Goal: Task Accomplishment & Management: Manage account settings

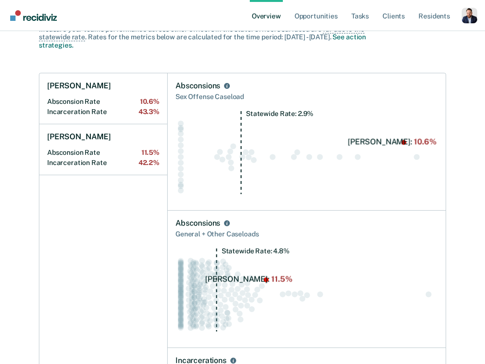
scroll to position [390, 0]
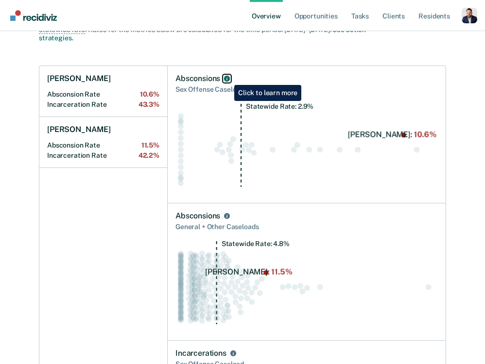
click at [227, 78] on icon "Absconsions" at bounding box center [227, 79] width 6 height 6
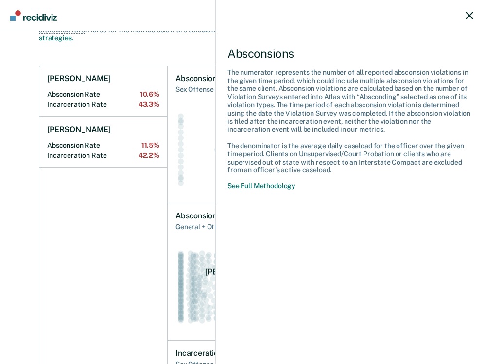
click at [469, 14] on icon at bounding box center [469, 16] width 8 height 8
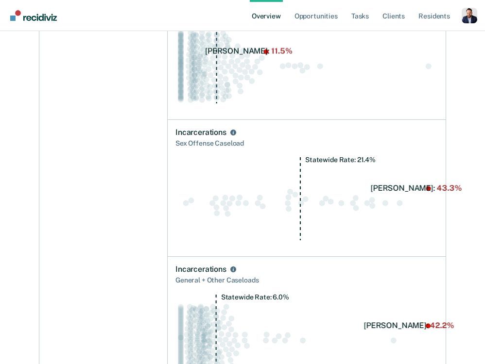
scroll to position [606, 0]
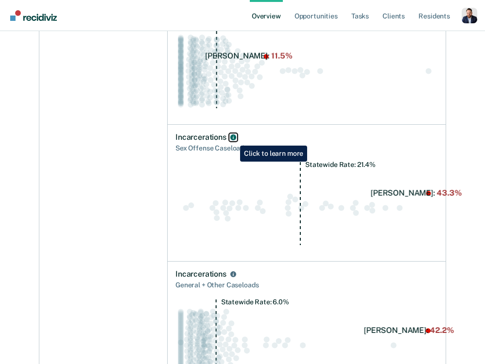
click at [233, 138] on icon "Incarcerations" at bounding box center [233, 138] width 6 height 6
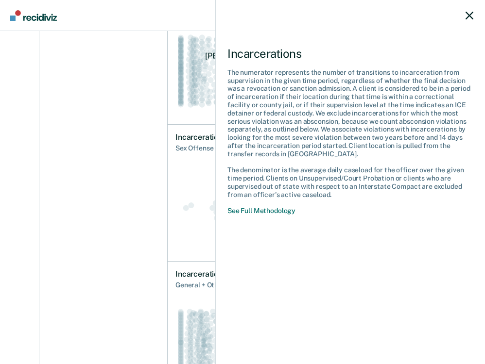
click at [467, 15] on icon at bounding box center [469, 16] width 8 height 8
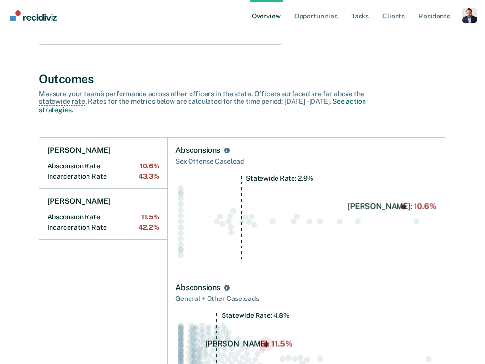
scroll to position [315, 0]
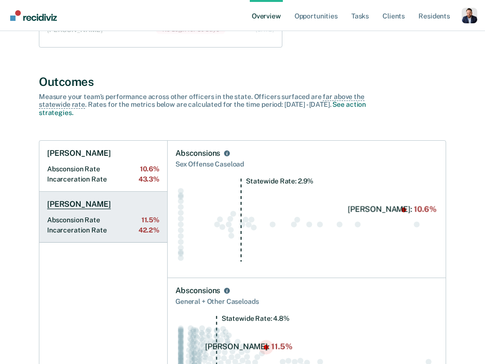
click at [92, 226] on Rate "Incarceration Rate 42.2%" at bounding box center [103, 230] width 112 height 8
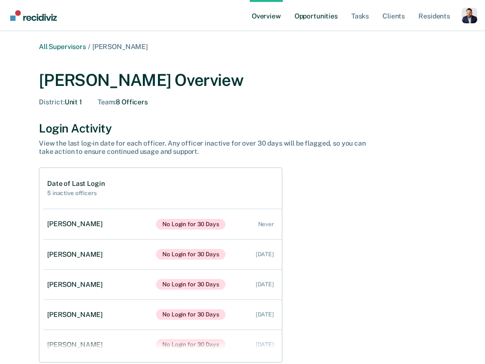
click at [324, 13] on link "Opportunities" at bounding box center [316, 15] width 47 height 31
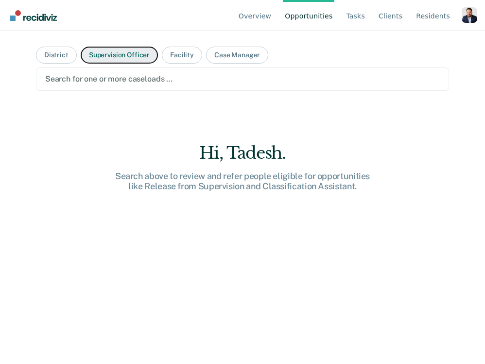
click at [115, 55] on button "Supervision Officer" at bounding box center [119, 55] width 77 height 17
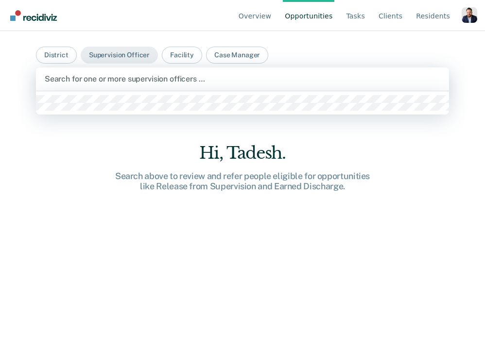
click at [138, 73] on div at bounding box center [243, 78] width 396 height 11
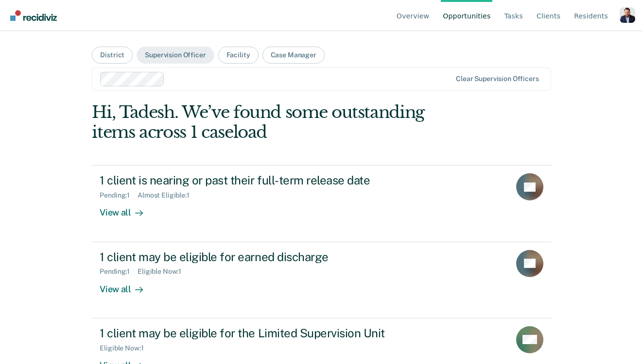
click at [17, 144] on div "Overview Opportunities Tasks Client s Resident s Profile Go to System-Level Tre…" at bounding box center [321, 182] width 643 height 364
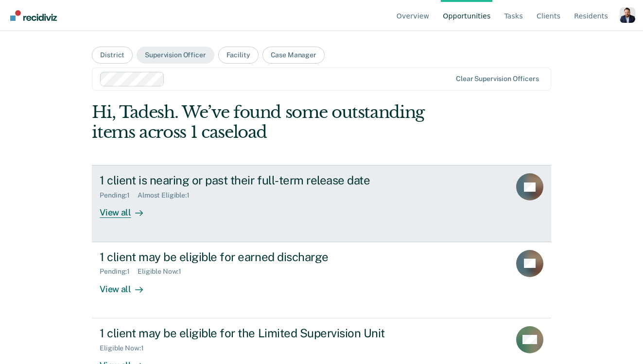
scroll to position [121, 0]
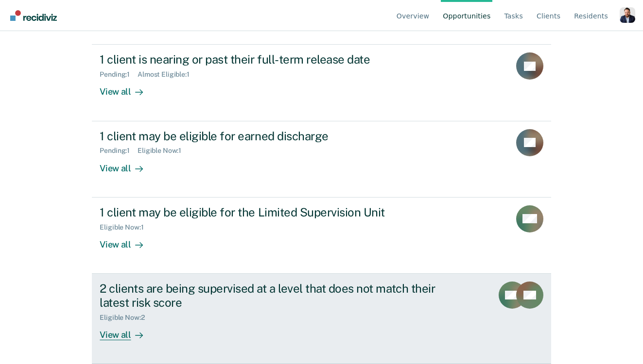
click at [227, 302] on div "2 clients are being supervised at a level that does not match their latest risk…" at bounding box center [270, 296] width 341 height 28
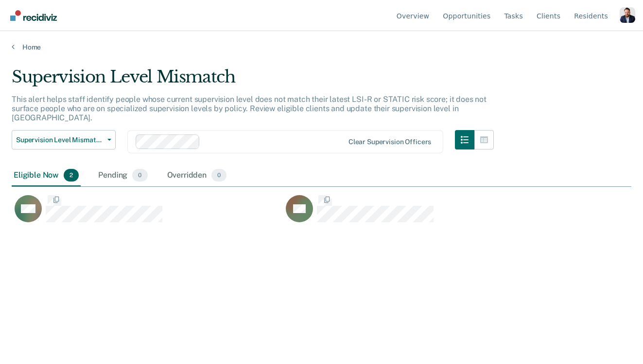
scroll to position [224, 620]
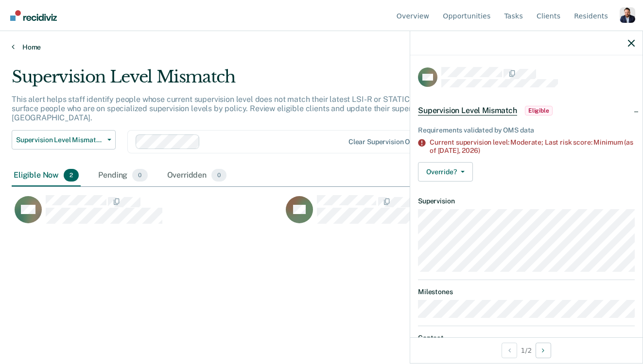
click at [23, 47] on link "Home" at bounding box center [322, 47] width 620 height 9
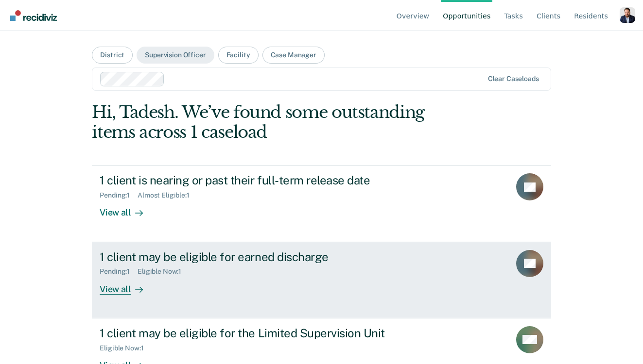
click at [212, 294] on div "1 client may be eligible for earned discharge Pending : 1 Eligible Now : 1 View…" at bounding box center [282, 272] width 364 height 45
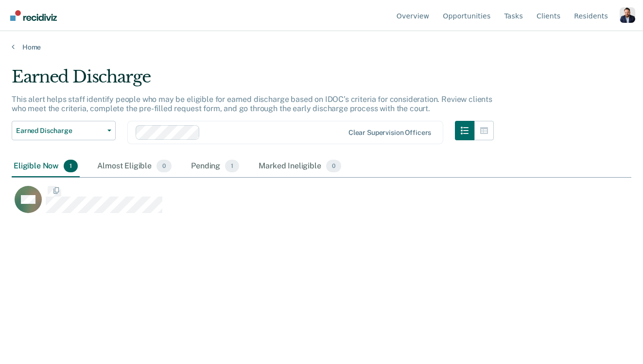
scroll to position [224, 620]
click at [211, 161] on div "Pending 1" at bounding box center [215, 166] width 52 height 21
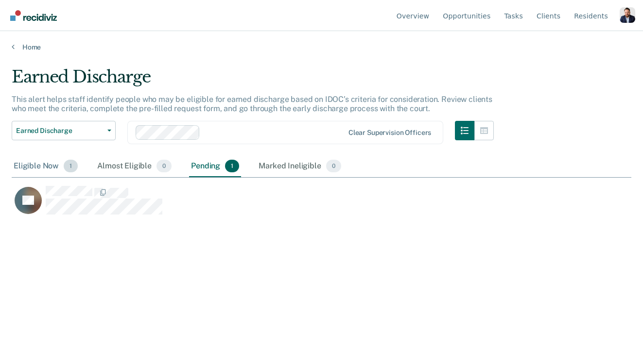
click at [35, 170] on div "Eligible Now 1" at bounding box center [46, 166] width 68 height 21
click at [211, 167] on div "Pending 1" at bounding box center [215, 166] width 52 height 21
click at [47, 166] on div "Eligible Now 1" at bounding box center [46, 166] width 68 height 21
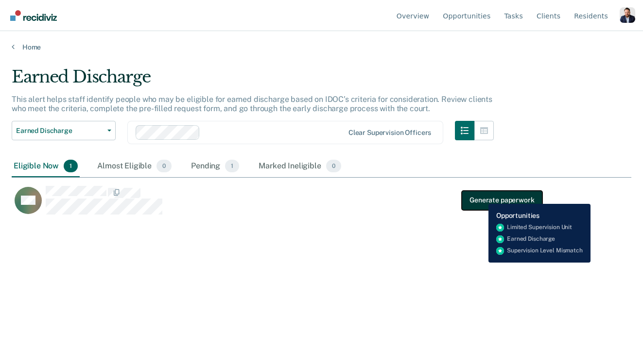
click at [481, 197] on button "Generate paperwork" at bounding box center [502, 199] width 80 height 19
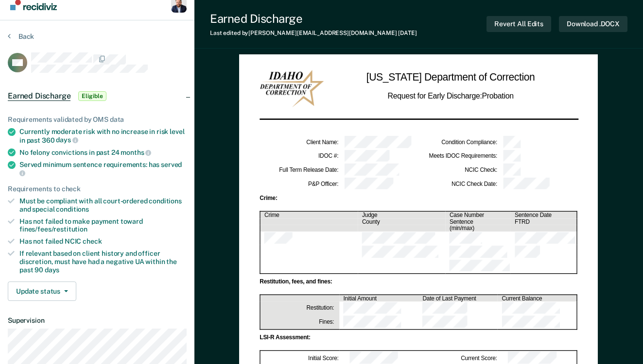
scroll to position [13, 0]
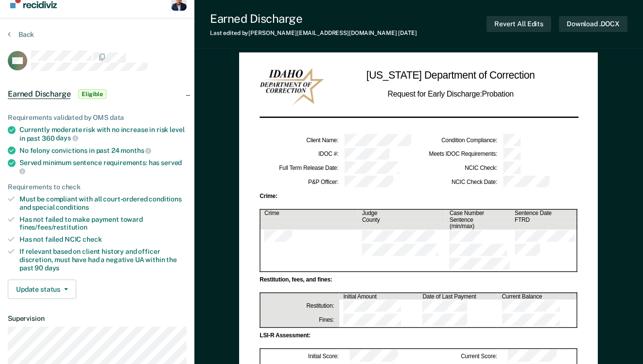
click at [348, 230] on td at bounding box center [309, 237] width 98 height 14
click at [347, 230] on td at bounding box center [309, 237] width 98 height 14
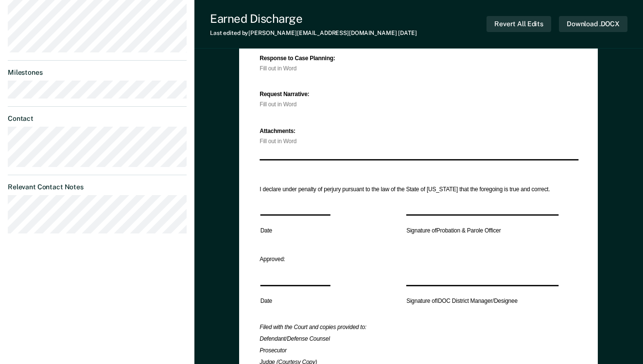
scroll to position [375, 0]
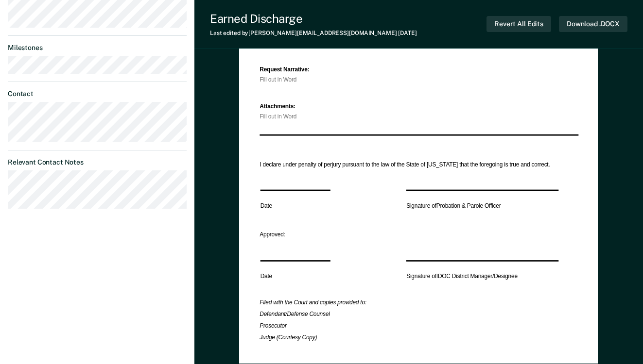
click at [22, 164] on dt "Relevant Contact Notes" at bounding box center [97, 162] width 179 height 8
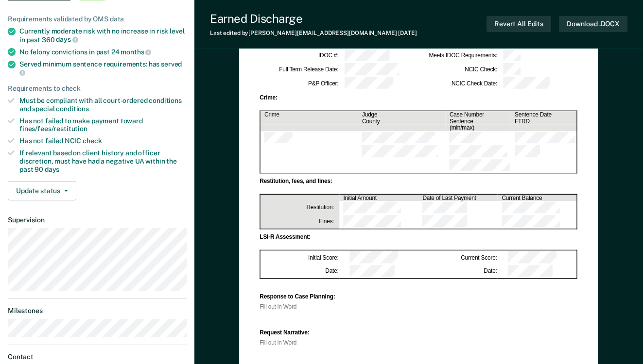
scroll to position [111, 0]
click at [56, 186] on button "Update status" at bounding box center [42, 191] width 69 height 19
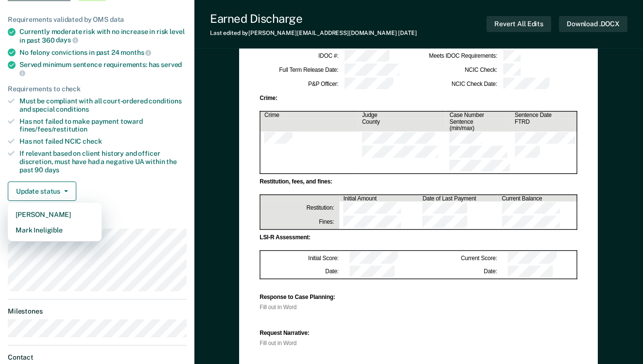
click at [155, 187] on div "Update status [PERSON_NAME] Mark Ineligible" at bounding box center [97, 191] width 179 height 19
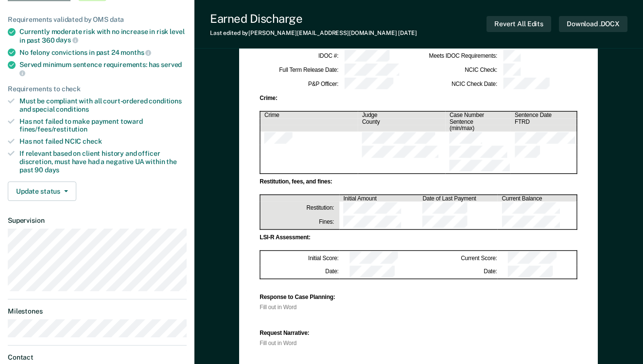
scroll to position [0, 0]
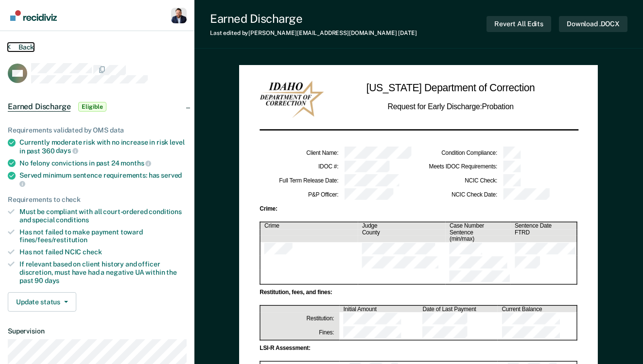
click at [26, 47] on button "Back" at bounding box center [21, 47] width 26 height 9
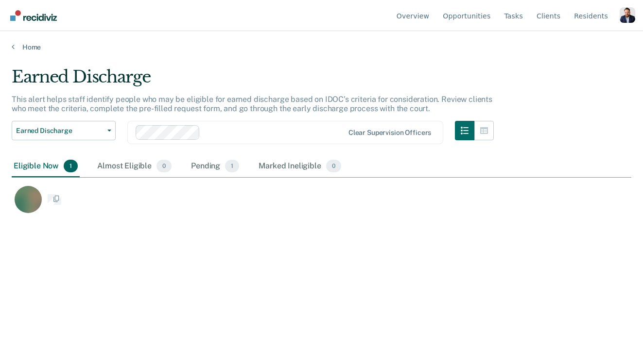
scroll to position [224, 620]
click at [34, 52] on main "Earned Discharge This alert helps staff identify people who may be eligible for…" at bounding box center [321, 207] width 643 height 310
click at [33, 47] on link "Home" at bounding box center [322, 47] width 620 height 9
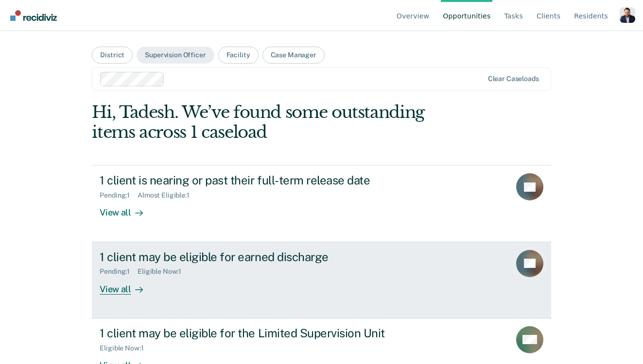
scroll to position [24, 0]
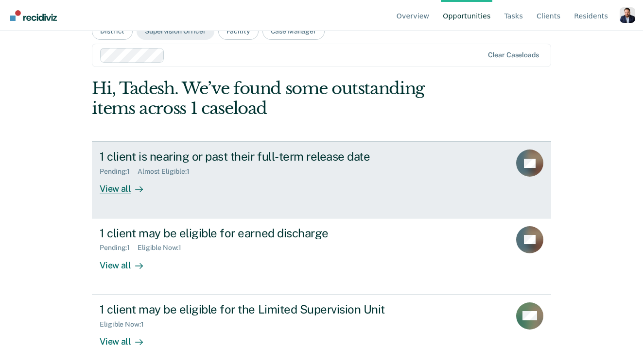
click at [263, 212] on link "1 client is nearing or past their full-term release date Pending : 1 Almost Eli…" at bounding box center [321, 179] width 459 height 77
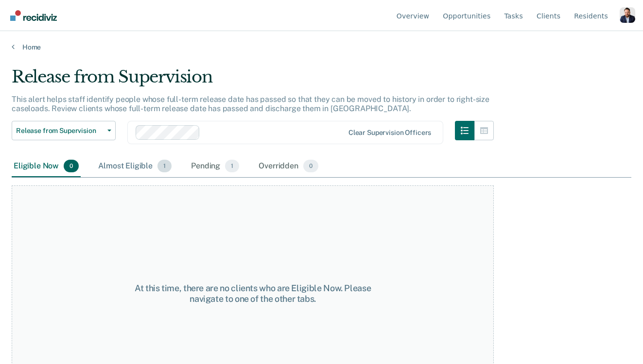
click at [138, 165] on div "Almost Eligible 1" at bounding box center [134, 166] width 77 height 21
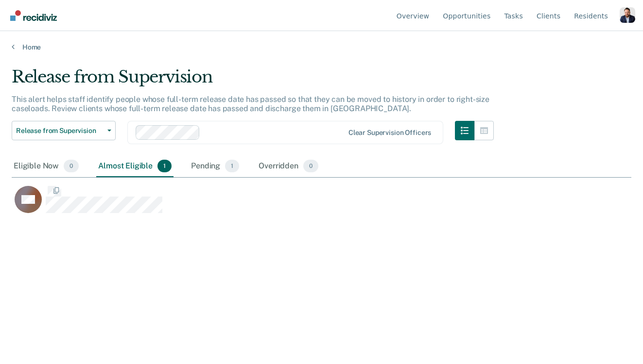
scroll to position [224, 620]
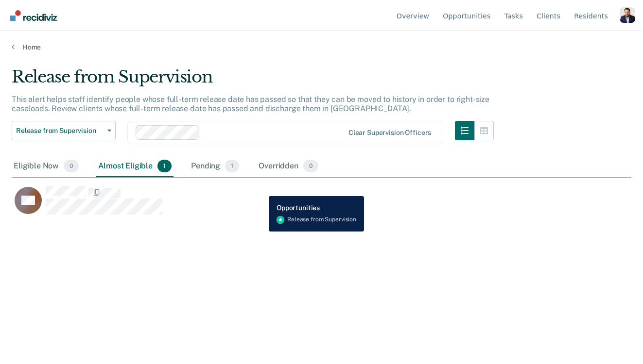
click at [261, 190] on div "AH" at bounding box center [277, 201] width 531 height 30
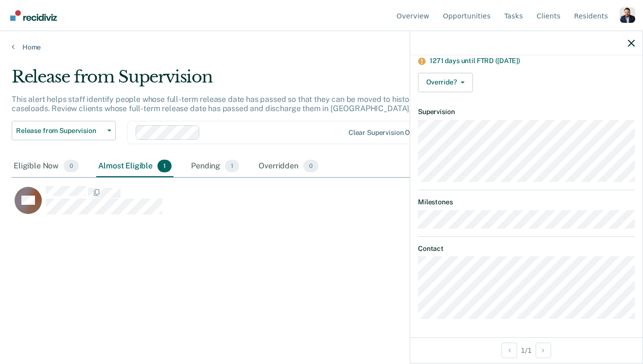
scroll to position [0, 0]
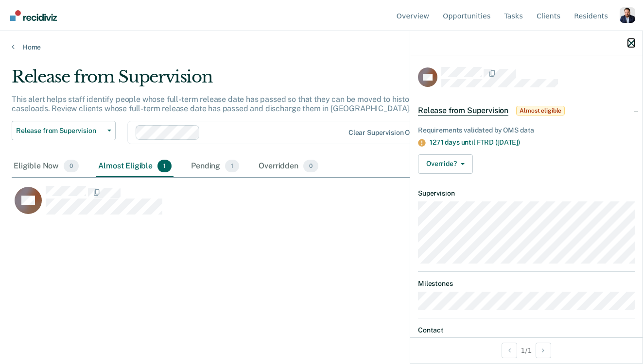
click at [484, 45] on icon "button" at bounding box center [631, 43] width 7 height 7
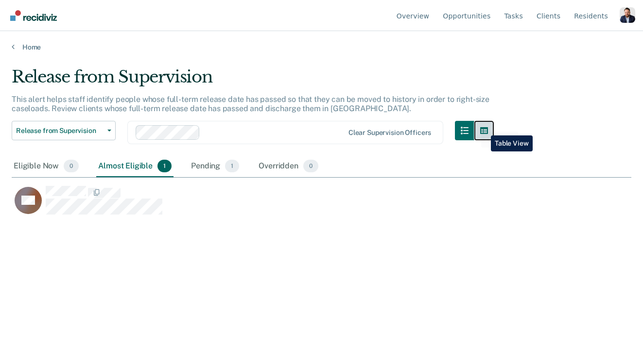
click at [483, 128] on icon "button" at bounding box center [484, 130] width 8 height 7
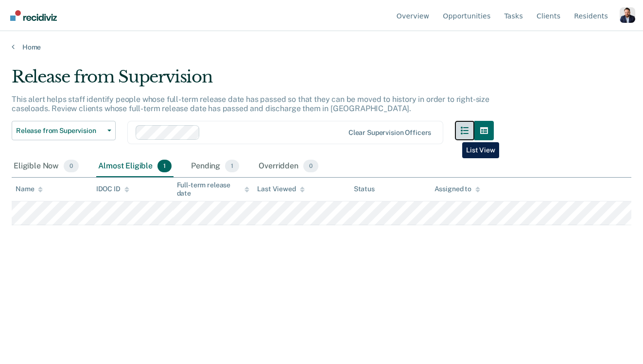
click at [455, 135] on button "button" at bounding box center [464, 130] width 19 height 19
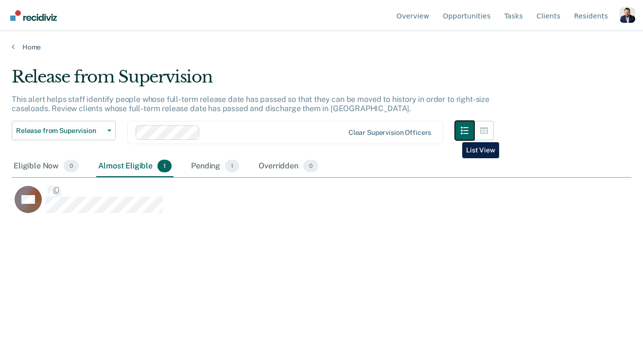
scroll to position [224, 620]
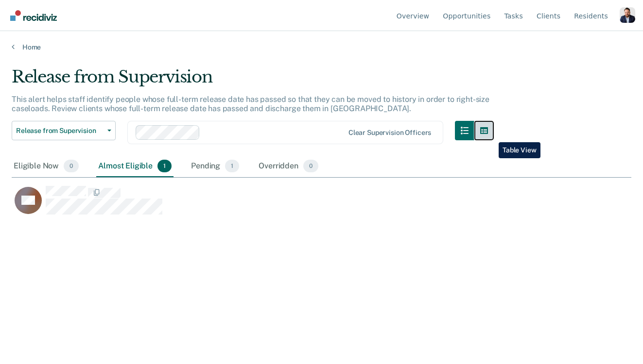
click at [484, 135] on button "button" at bounding box center [483, 130] width 19 height 19
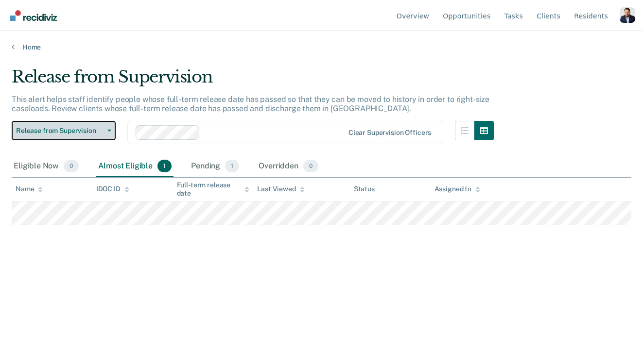
click at [76, 135] on button "Release from Supervision" at bounding box center [64, 130] width 104 height 19
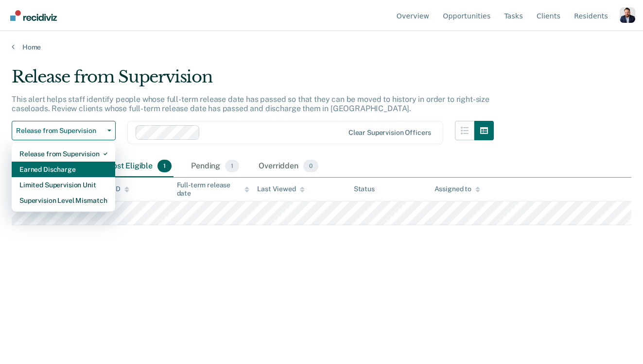
click at [75, 167] on div "Earned Discharge" at bounding box center [63, 170] width 88 height 16
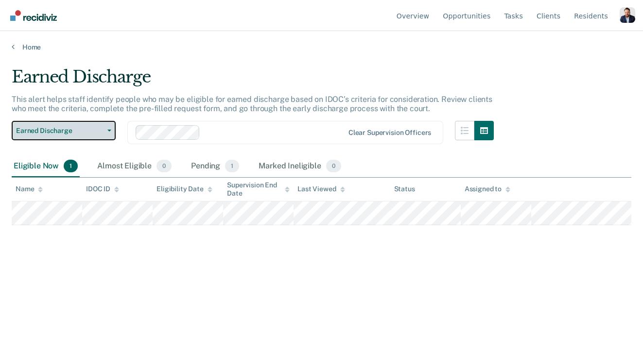
click at [92, 124] on button "Earned Discharge" at bounding box center [64, 130] width 104 height 19
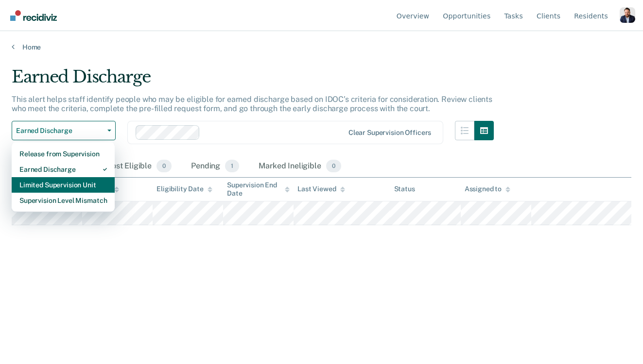
click at [84, 189] on div "Limited Supervision Unit" at bounding box center [62, 185] width 87 height 16
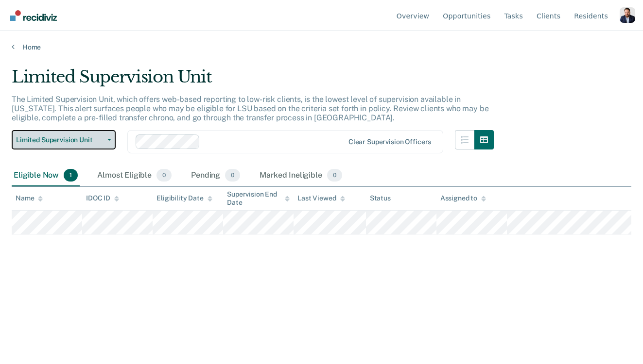
click at [103, 136] on button "Limited Supervision Unit" at bounding box center [64, 139] width 104 height 19
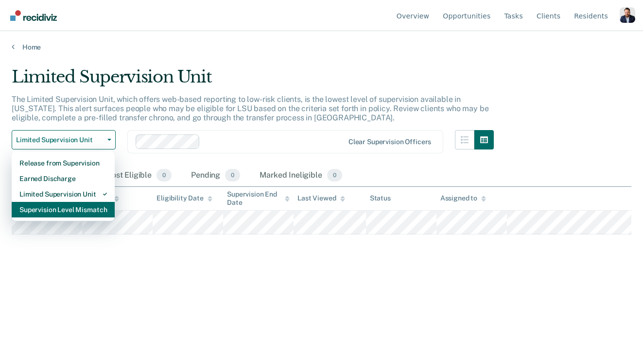
click at [94, 212] on div "Supervision Level Mismatch" at bounding box center [62, 210] width 87 height 16
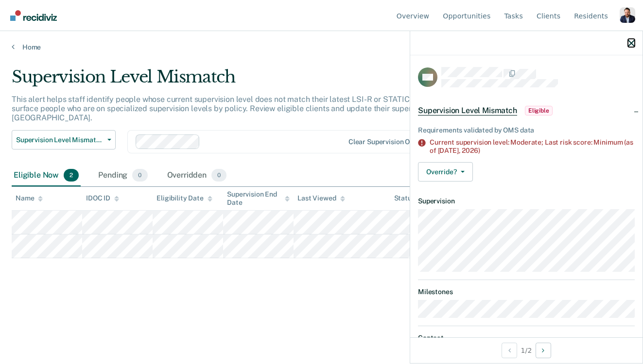
click at [484, 40] on icon "button" at bounding box center [631, 43] width 7 height 7
click at [26, 50] on link "Home" at bounding box center [322, 47] width 620 height 9
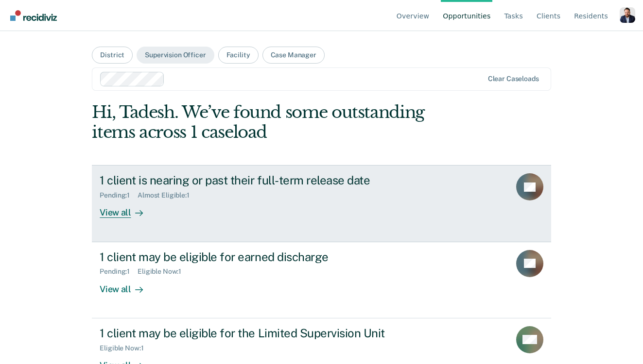
click at [168, 196] on div "Almost Eligible : 1" at bounding box center [168, 195] width 60 height 8
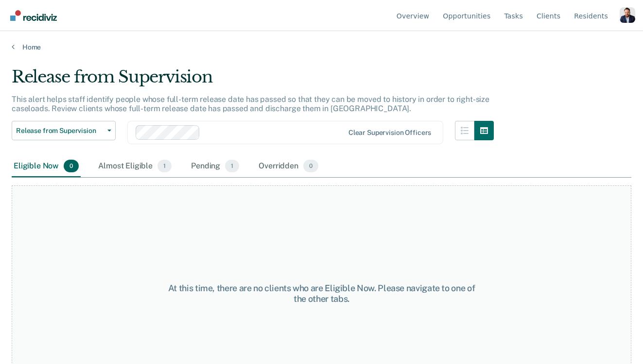
click at [39, 53] on main "Release from Supervision This alert helps staff identify people whose full-term…" at bounding box center [321, 207] width 643 height 310
click at [34, 45] on link "Home" at bounding box center [322, 47] width 620 height 9
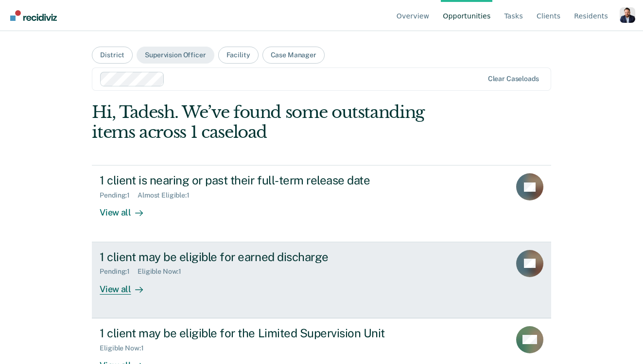
click at [165, 293] on div "1 client may be eligible for earned discharge Pending : 1 Eligible Now : 1 View…" at bounding box center [282, 272] width 364 height 45
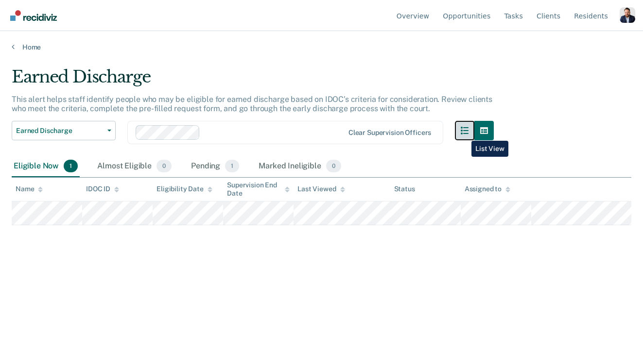
click at [464, 134] on icon "button" at bounding box center [465, 131] width 8 height 8
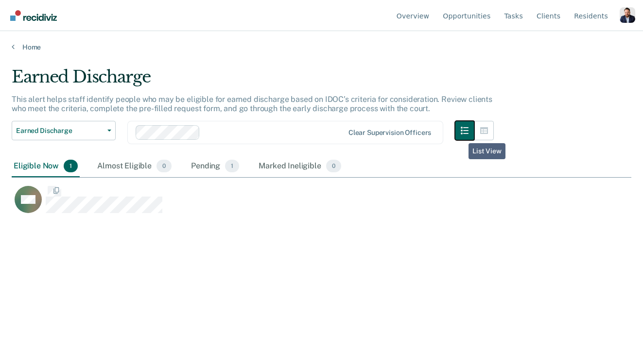
scroll to position [224, 620]
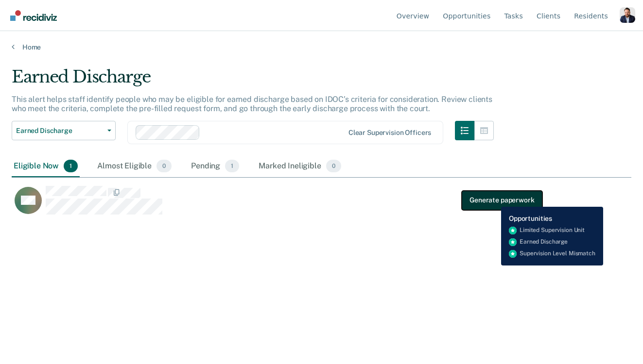
click at [484, 199] on button "Generate paperwork" at bounding box center [502, 199] width 80 height 19
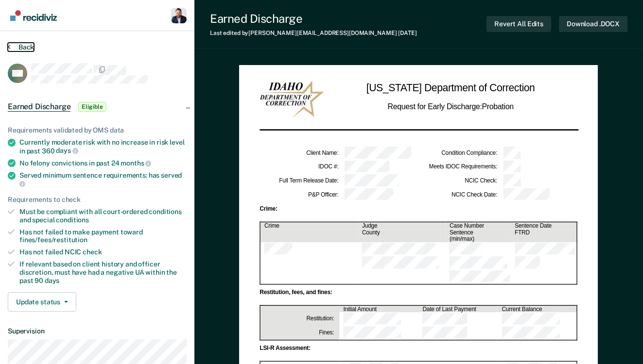
click at [19, 49] on button "Back" at bounding box center [21, 47] width 26 height 9
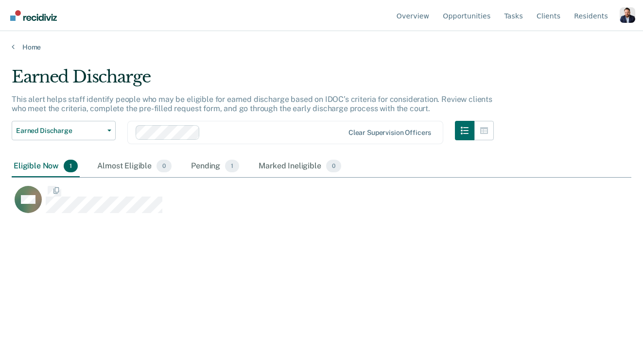
scroll to position [224, 620]
click at [31, 46] on link "Home" at bounding box center [322, 47] width 620 height 9
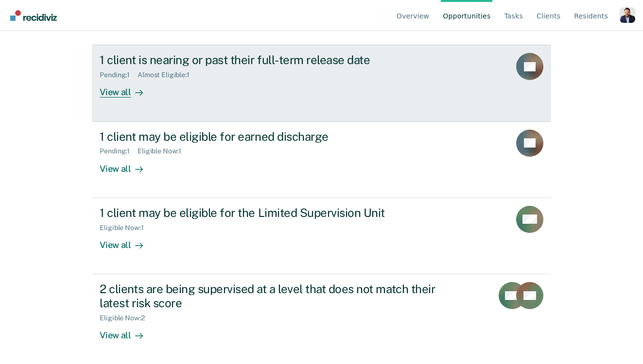
scroll to position [121, 0]
click at [259, 80] on div "1 client is nearing or past their full-term release date Pending : 1 Almost Eli…" at bounding box center [282, 74] width 364 height 45
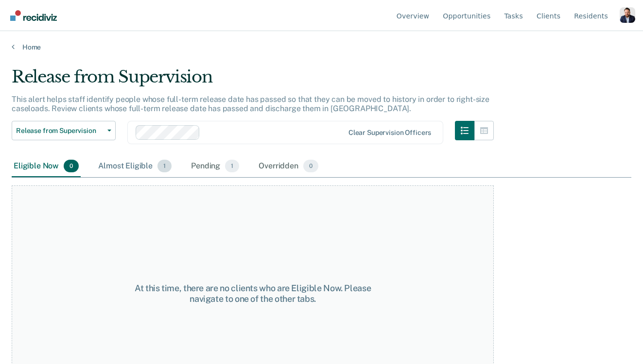
click at [160, 165] on span "1" at bounding box center [164, 166] width 14 height 13
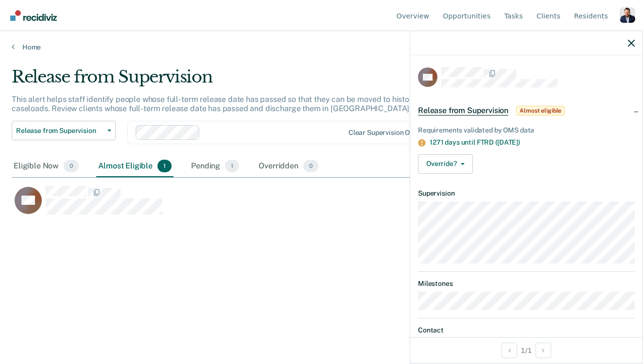
click at [484, 110] on div "Release from Supervision Almost eligible" at bounding box center [526, 110] width 232 height 31
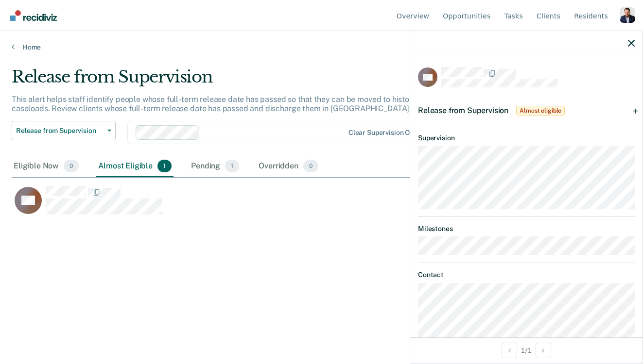
click at [484, 110] on div "Release from Supervision Almost eligible" at bounding box center [526, 110] width 232 height 31
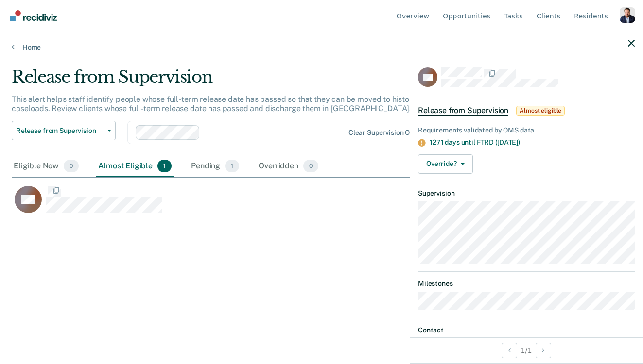
click at [484, 110] on div "Release from Supervision Almost eligible" at bounding box center [526, 110] width 232 height 31
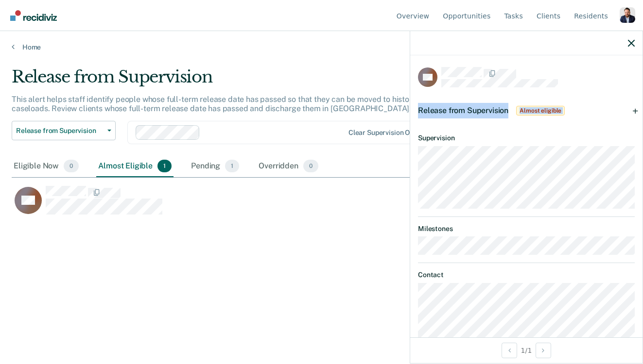
click at [484, 110] on div "Release from Supervision Almost eligible" at bounding box center [526, 110] width 232 height 31
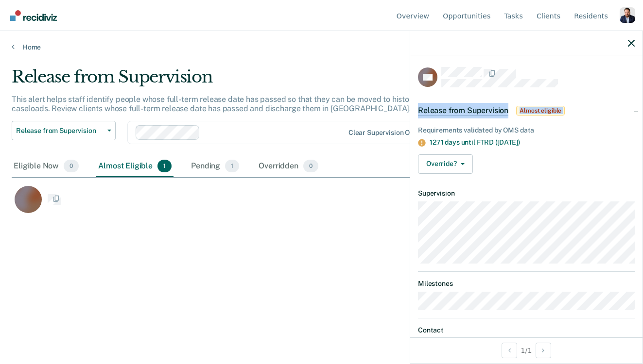
click at [484, 110] on div "Release from Supervision Almost eligible" at bounding box center [526, 110] width 232 height 31
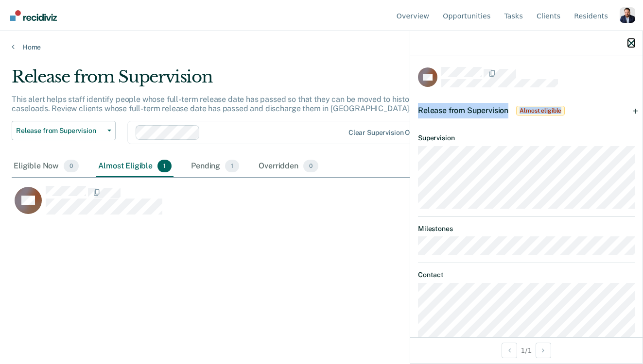
click at [484, 42] on icon "button" at bounding box center [631, 43] width 7 height 7
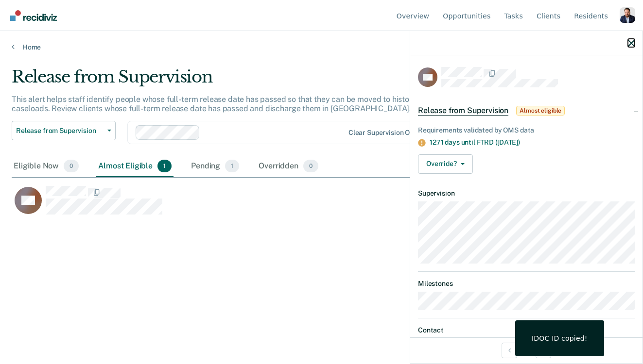
click at [484, 43] on icon "button" at bounding box center [631, 43] width 7 height 7
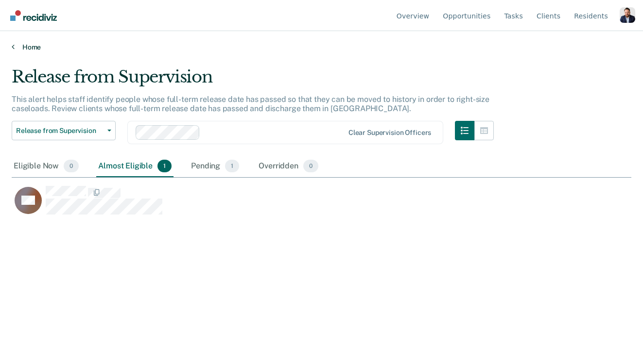
click at [35, 49] on link "Home" at bounding box center [322, 47] width 620 height 9
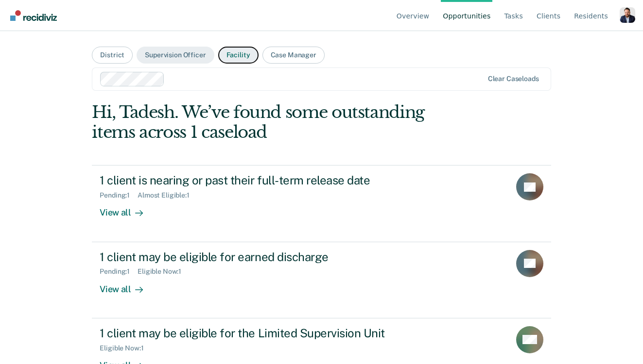
click at [229, 55] on button "Facility" at bounding box center [238, 55] width 40 height 17
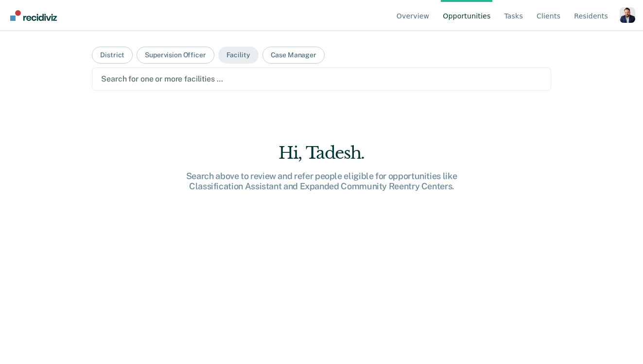
click at [183, 87] on div "Search for one or more facilities …" at bounding box center [321, 79] width 459 height 23
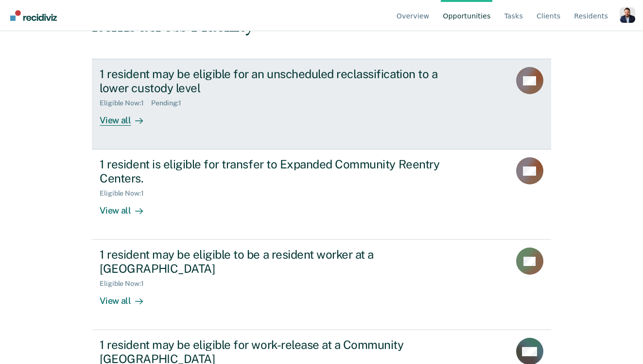
scroll to position [127, 0]
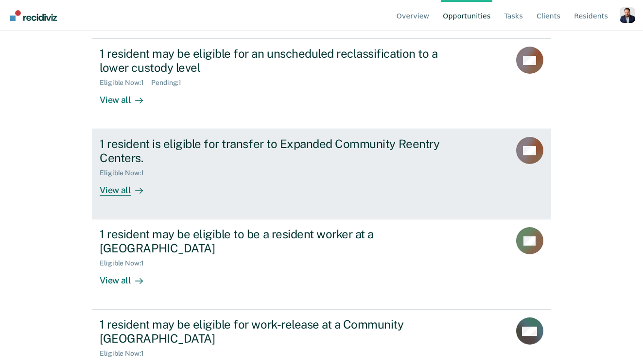
click at [212, 167] on div "Eligible Now : 1" at bounding box center [270, 171] width 341 height 12
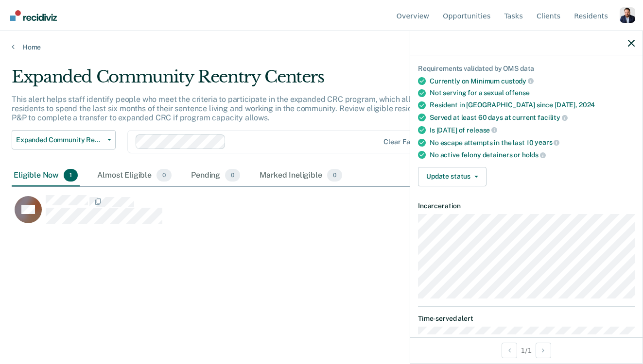
scroll to position [97, 0]
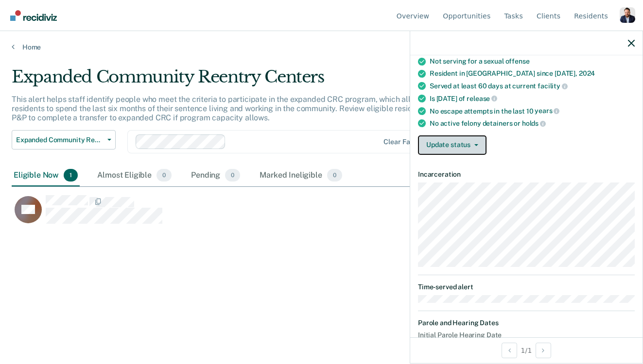
click at [464, 148] on button "Update status" at bounding box center [452, 145] width 69 height 19
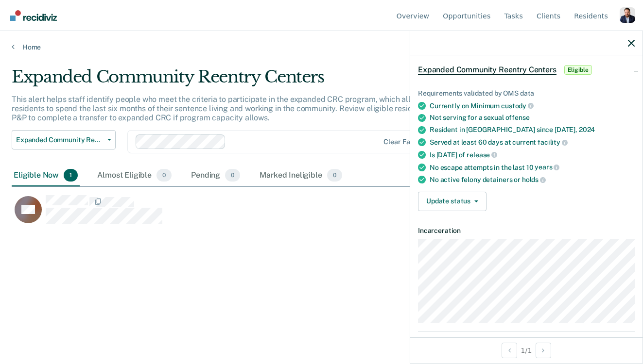
scroll to position [0, 0]
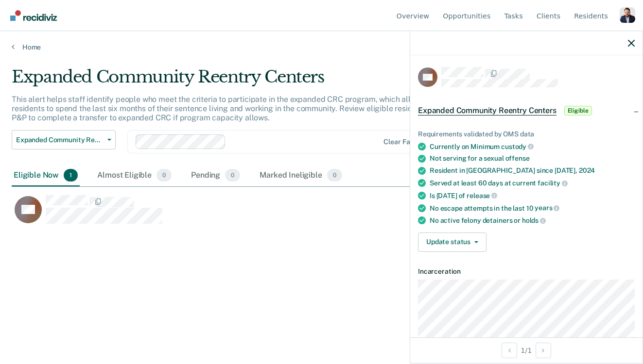
click at [484, 38] on div at bounding box center [526, 43] width 232 height 24
click at [484, 42] on icon "button" at bounding box center [631, 43] width 7 height 7
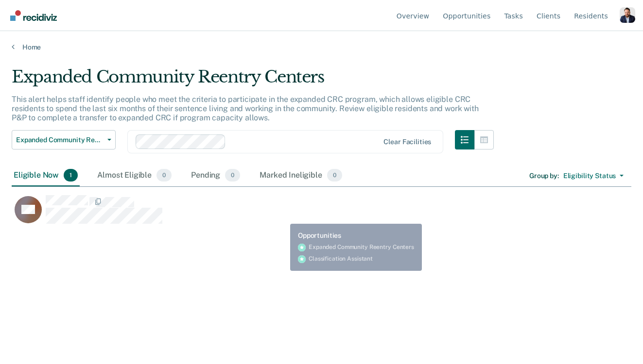
click at [285, 295] on div "Expanded Community Reentry Centers This alert helps staff identify people who m…" at bounding box center [322, 195] width 620 height 256
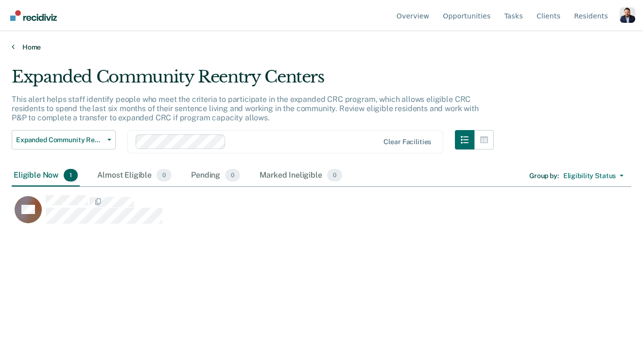
click at [32, 46] on link "Home" at bounding box center [322, 47] width 620 height 9
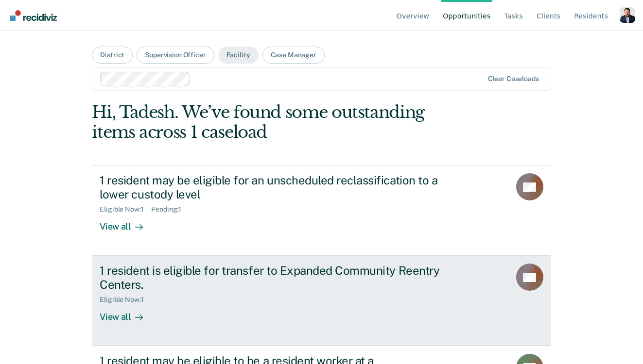
scroll to position [163, 0]
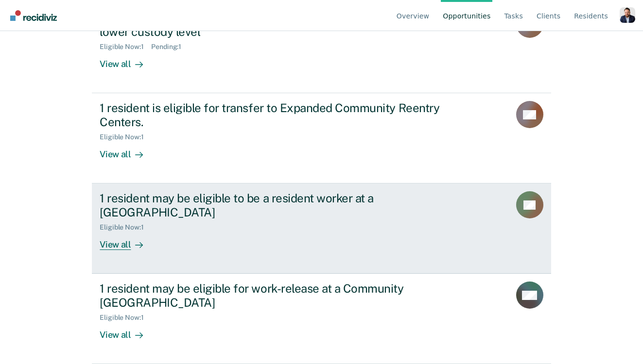
click at [236, 240] on div "1 resident may be eligible to be a resident worker at a Community [GEOGRAPHIC_D…" at bounding box center [282, 220] width 364 height 59
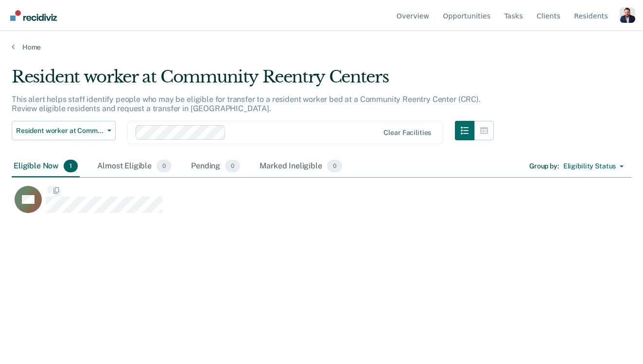
scroll to position [224, 620]
click at [35, 49] on link "Home" at bounding box center [322, 47] width 620 height 9
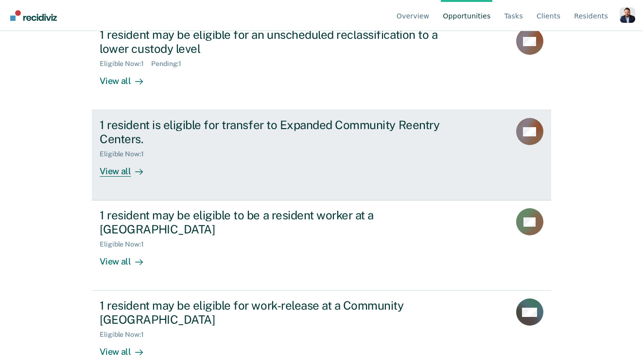
scroll to position [163, 0]
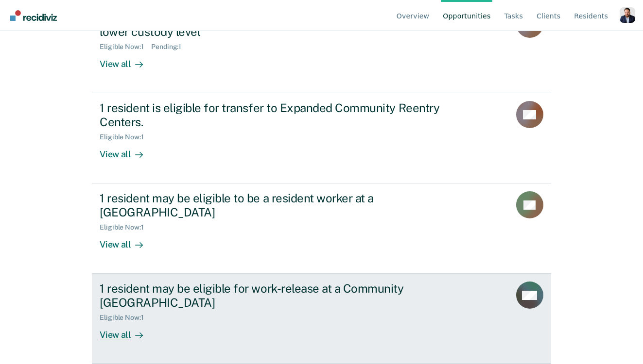
click at [223, 316] on div "Eligible Now : 1" at bounding box center [270, 316] width 341 height 12
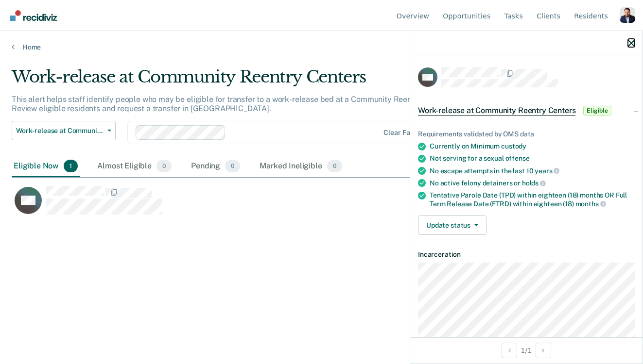
click at [484, 41] on icon "button" at bounding box center [631, 43] width 7 height 7
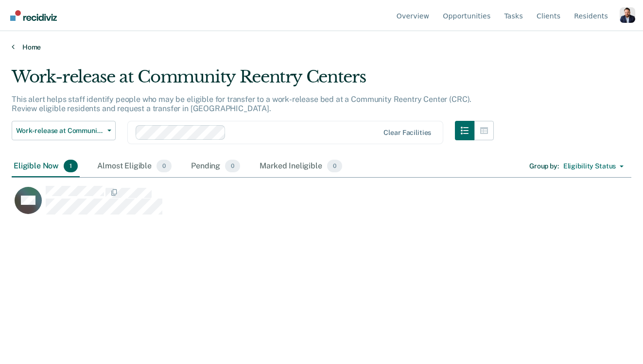
click at [34, 46] on link "Home" at bounding box center [322, 47] width 620 height 9
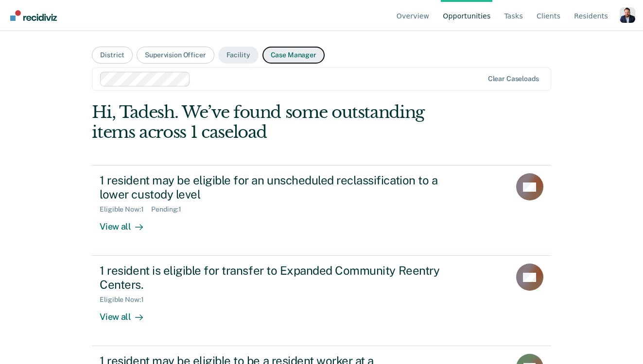
click at [288, 55] on button "Case Manager" at bounding box center [293, 55] width 62 height 17
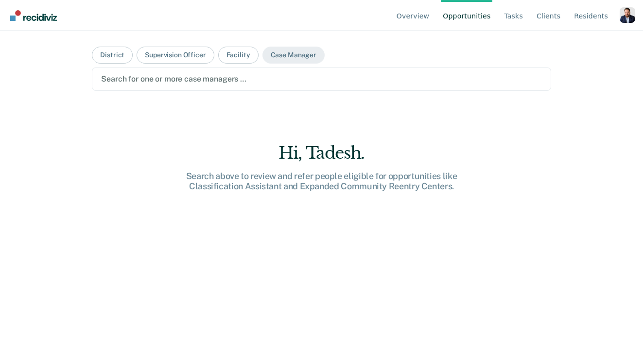
click at [172, 78] on div at bounding box center [321, 78] width 440 height 11
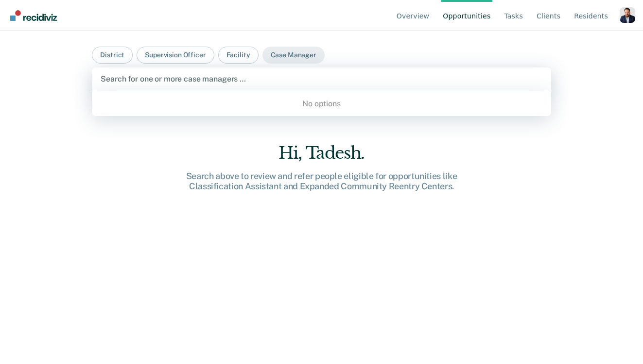
click at [168, 103] on div "No options" at bounding box center [321, 103] width 459 height 17
click at [157, 179] on div "Hi, Tadesh. Search above to review and refer people eligible for opportunities …" at bounding box center [321, 271] width 459 height 256
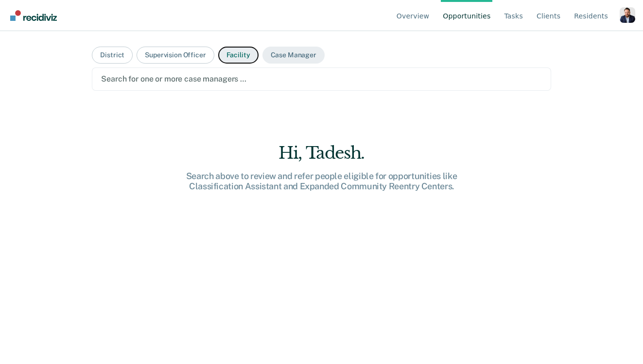
click at [227, 56] on button "Facility" at bounding box center [238, 55] width 40 height 17
click at [285, 55] on button "Case Manager" at bounding box center [293, 55] width 62 height 17
click at [238, 55] on button "Facility" at bounding box center [238, 55] width 40 height 17
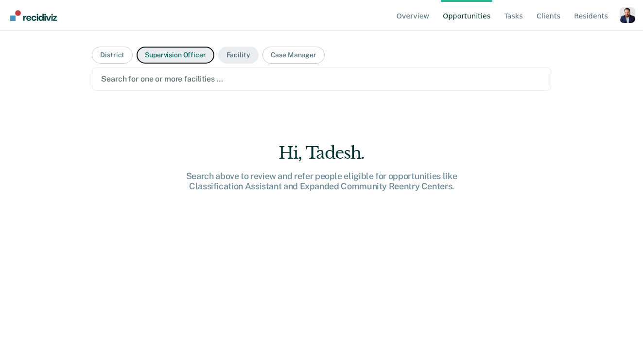
click at [175, 55] on button "Supervision Officer" at bounding box center [175, 55] width 77 height 17
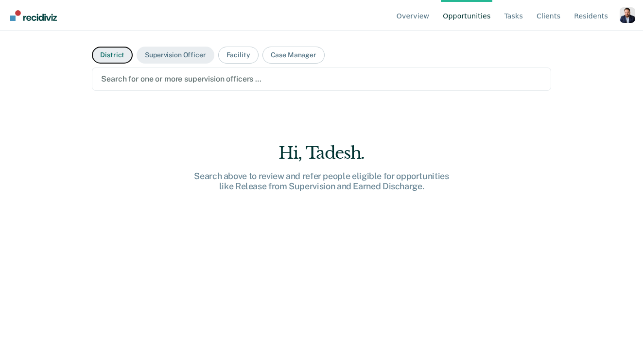
click at [108, 55] on button "District" at bounding box center [112, 55] width 41 height 17
click at [126, 173] on div "Hi, Tadesh. Search above to review and refer people eligible for opportunities …" at bounding box center [321, 271] width 459 height 256
click at [484, 19] on link "Tasks" at bounding box center [513, 15] width 23 height 31
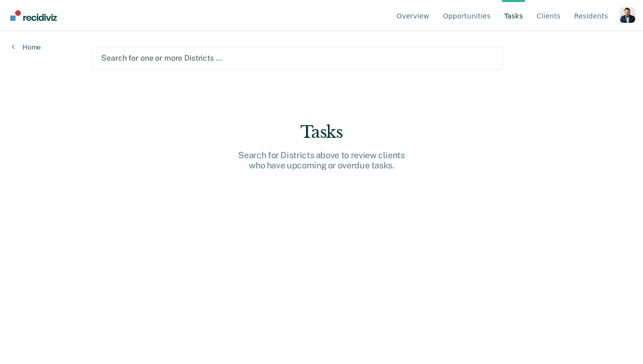
click at [288, 63] on div at bounding box center [297, 57] width 393 height 11
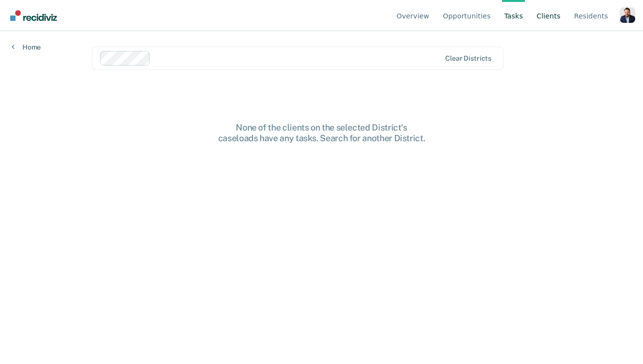
click at [484, 20] on link "Client s" at bounding box center [548, 15] width 28 height 31
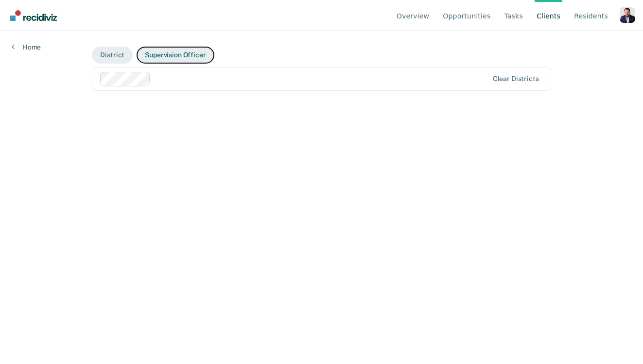
click at [159, 55] on button "Supervision Officer" at bounding box center [175, 55] width 77 height 17
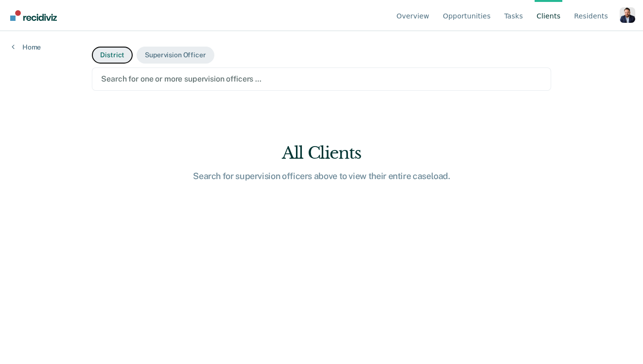
click at [113, 61] on button "District" at bounding box center [112, 55] width 41 height 17
click at [149, 79] on div at bounding box center [321, 78] width 440 height 11
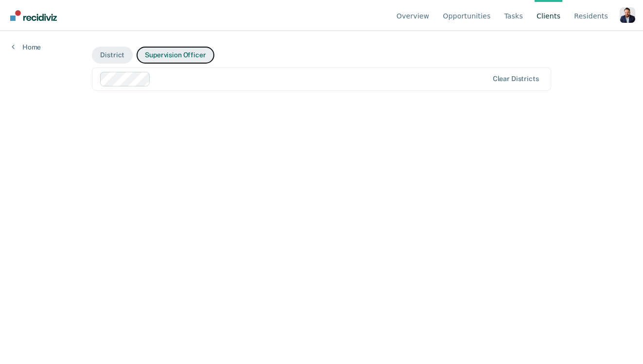
click at [179, 57] on button "Supervision Officer" at bounding box center [175, 55] width 77 height 17
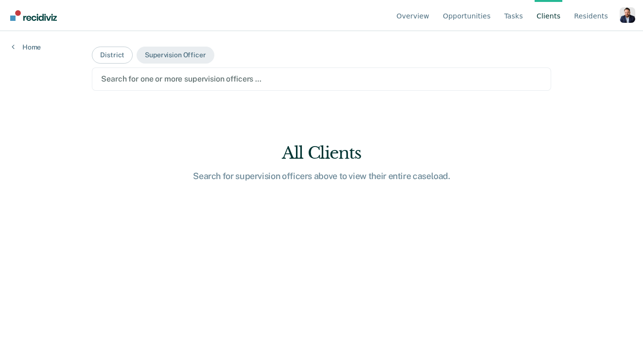
click at [155, 76] on div at bounding box center [321, 78] width 440 height 11
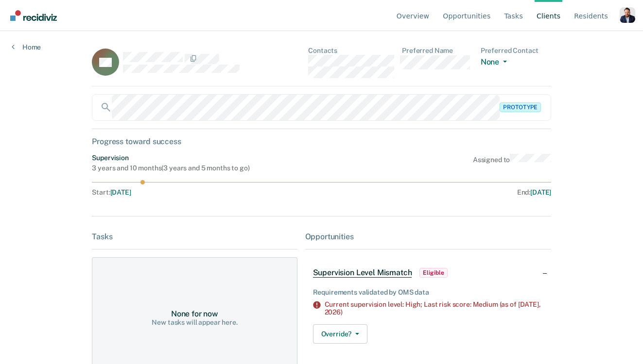
click at [484, 109] on div "Prototype" at bounding box center [321, 107] width 459 height 27
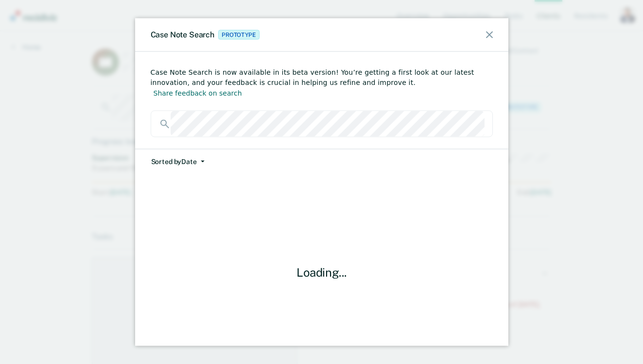
click at [157, 114] on div at bounding box center [322, 124] width 342 height 27
click at [162, 113] on div at bounding box center [322, 124] width 342 height 27
click at [484, 36] on icon at bounding box center [489, 35] width 7 height 7
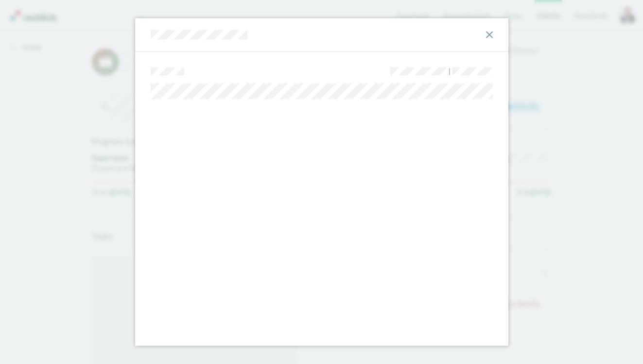
click at [149, 37] on div at bounding box center [321, 35] width 373 height 34
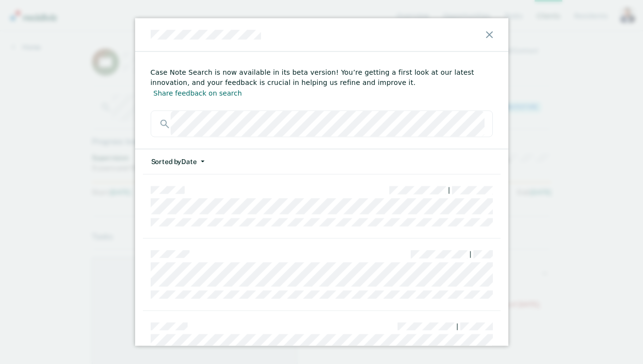
click at [81, 235] on div "Case Note Search is now available in its beta version! You’re getting a first l…" at bounding box center [321, 182] width 643 height 364
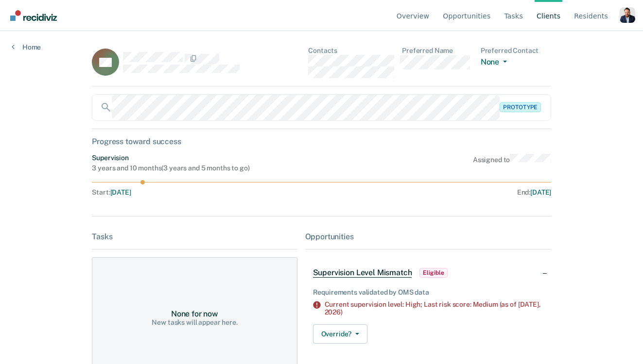
click at [61, 202] on div "Overview Opportunities Tasks Client s Resident s Profile Go to System-Level Tre…" at bounding box center [321, 182] width 643 height 364
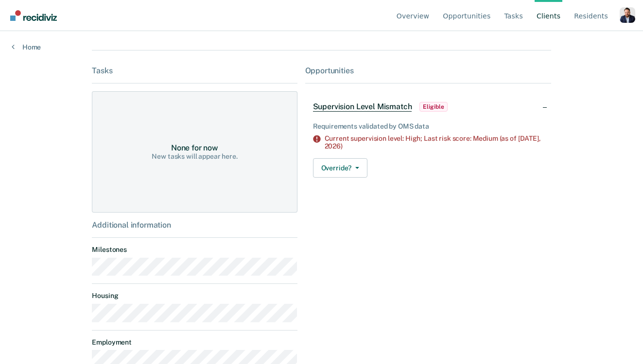
scroll to position [156, 0]
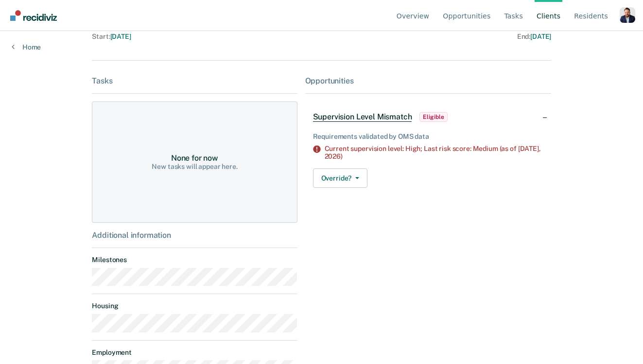
click at [202, 177] on div "None for now New tasks will appear here." at bounding box center [194, 162] width 205 height 121
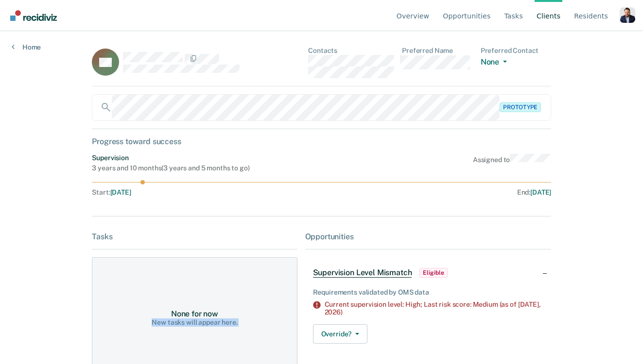
click at [308, 153] on div "SA Contacts Preferred Name Preferred Contact None Call Text Email None Prototyp…" at bounding box center [321, 339] width 459 height 585
click at [27, 48] on link "Home" at bounding box center [26, 47] width 29 height 9
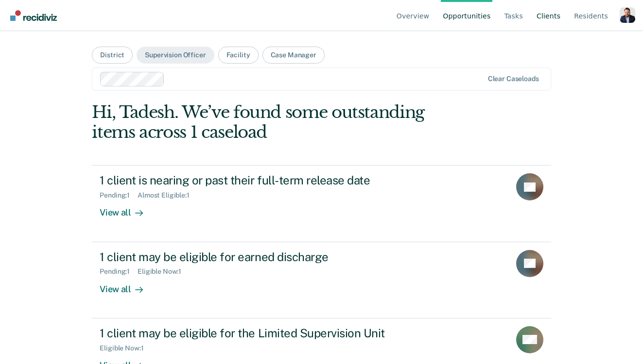
click at [484, 14] on link "Client s" at bounding box center [548, 15] width 28 height 31
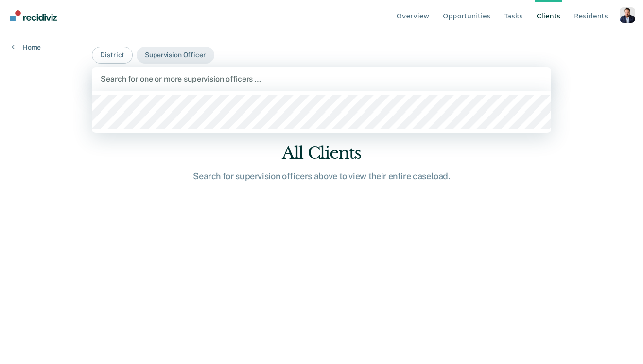
click at [142, 78] on div at bounding box center [321, 78] width 441 height 11
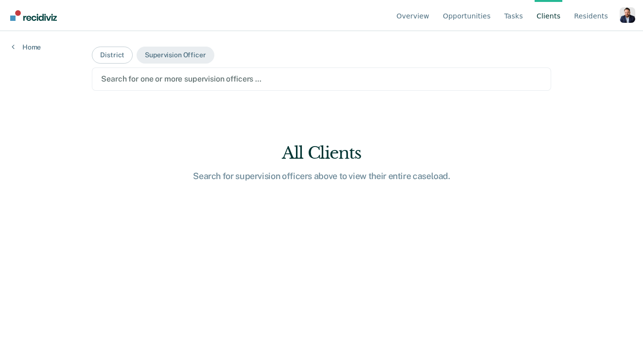
click at [178, 164] on div "All Clients Search for supervision officers above to view their entire caseload." at bounding box center [321, 162] width 311 height 38
click at [469, 21] on link "Opportunities" at bounding box center [467, 15] width 52 height 31
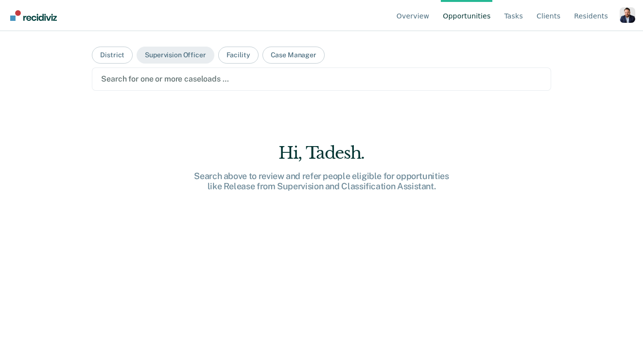
click at [168, 79] on div at bounding box center [321, 78] width 440 height 11
click at [170, 79] on div at bounding box center [321, 78] width 440 height 11
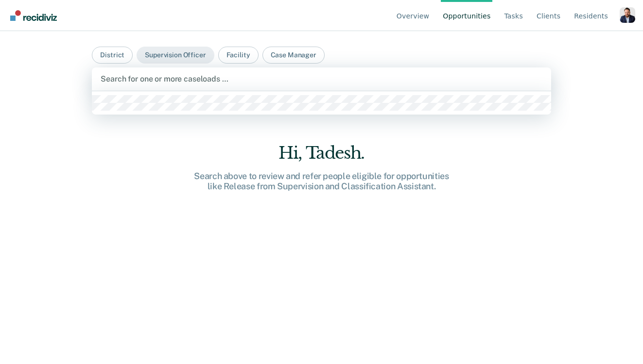
click at [170, 79] on div at bounding box center [321, 78] width 441 height 11
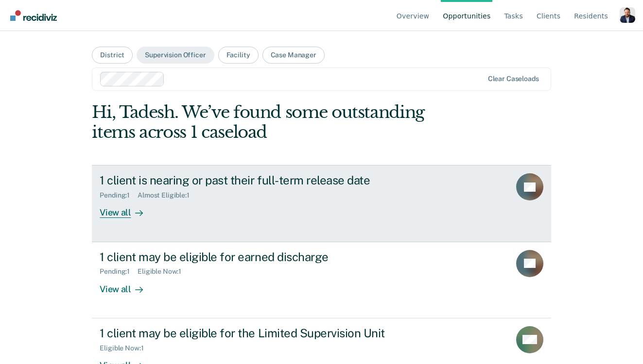
scroll to position [121, 0]
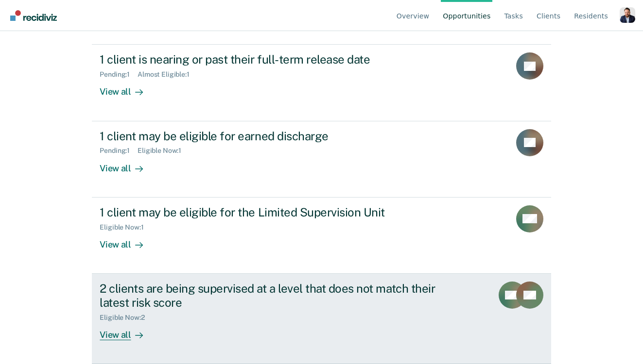
click at [239, 285] on div "2 clients are being supervised at a level that does not match their latest risk…" at bounding box center [270, 296] width 341 height 28
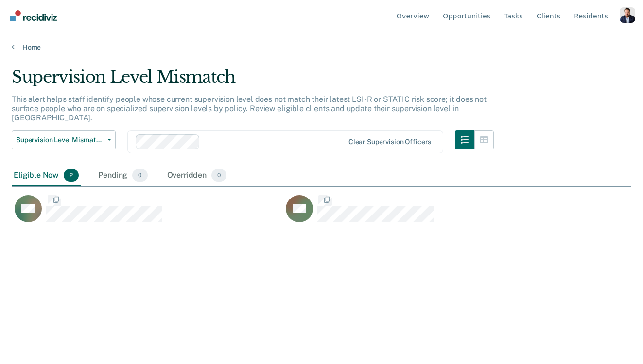
scroll to position [224, 620]
click at [484, 19] on link "Client s" at bounding box center [548, 15] width 28 height 31
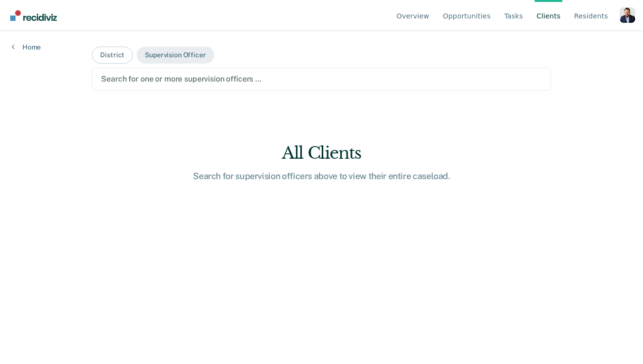
click at [155, 81] on div at bounding box center [321, 78] width 440 height 11
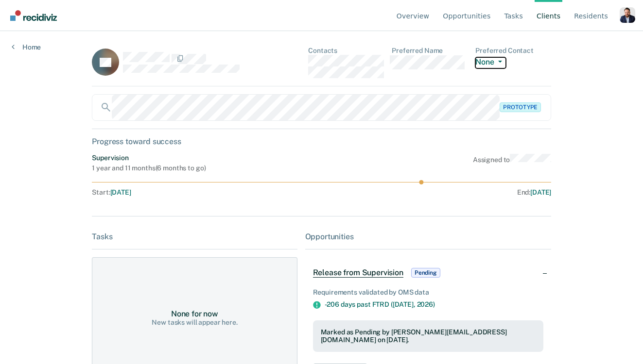
click at [484, 59] on button "None" at bounding box center [490, 62] width 30 height 11
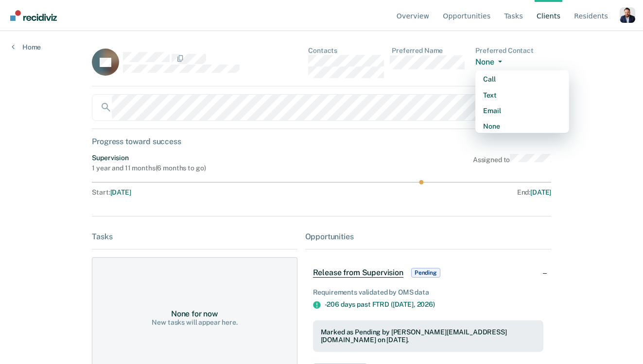
click at [484, 103] on div "Overview Opportunities Tasks Client s Resident s Profile Go to System-Level Tre…" at bounding box center [321, 182] width 643 height 364
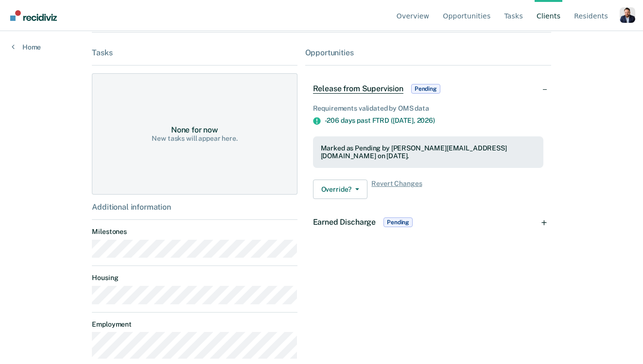
scroll to position [182, 0]
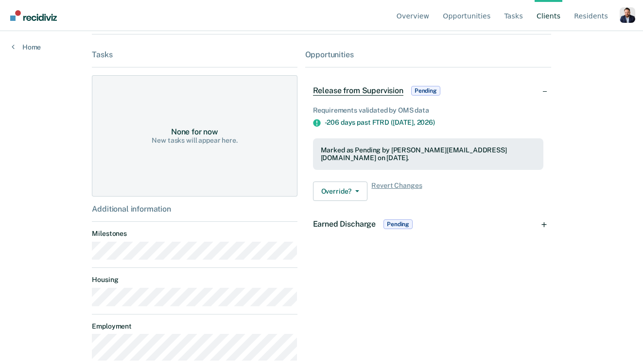
click at [328, 220] on span "Earned Discharge" at bounding box center [344, 224] width 63 height 9
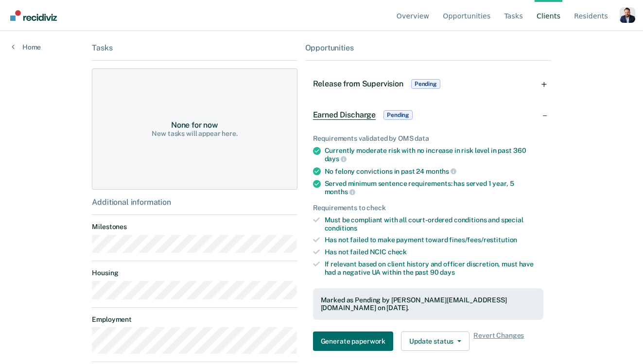
scroll to position [115, 0]
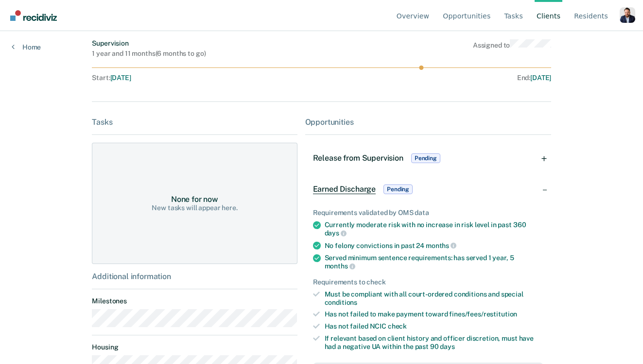
click at [370, 158] on span "Release from Supervision" at bounding box center [358, 158] width 90 height 9
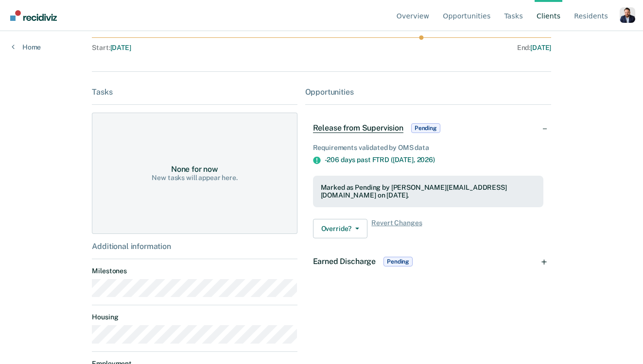
scroll to position [144, 0]
click at [351, 258] on span "Earned Discharge" at bounding box center [344, 262] width 63 height 9
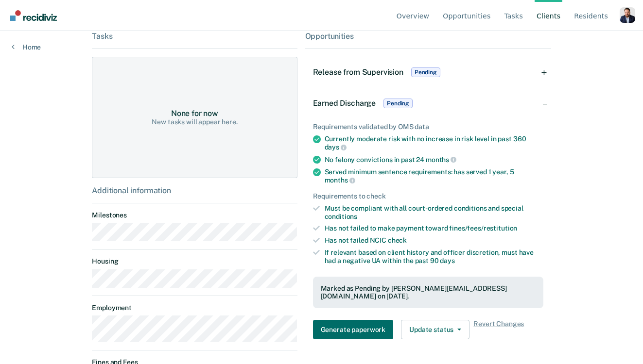
scroll to position [218, 0]
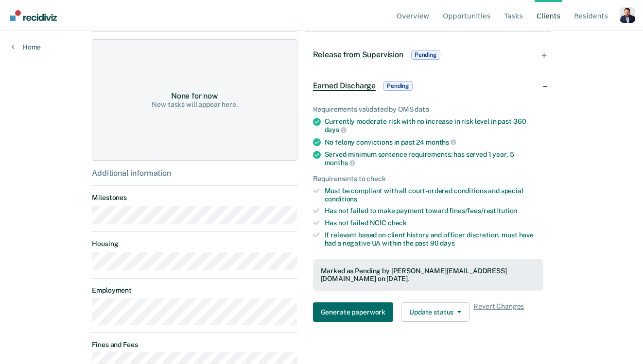
click at [340, 55] on span "Release from Supervision" at bounding box center [358, 54] width 90 height 9
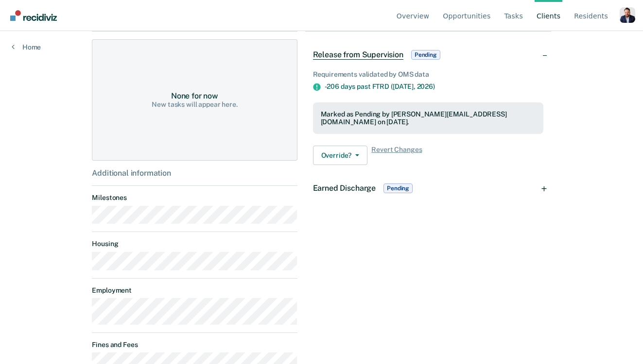
click at [354, 184] on span "Earned Discharge" at bounding box center [344, 188] width 63 height 9
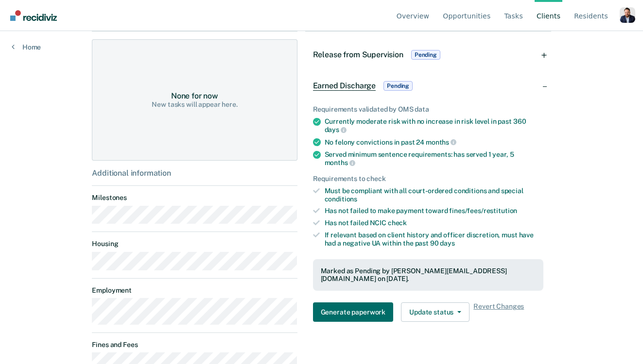
click at [358, 52] on span "Release from Supervision" at bounding box center [358, 54] width 90 height 9
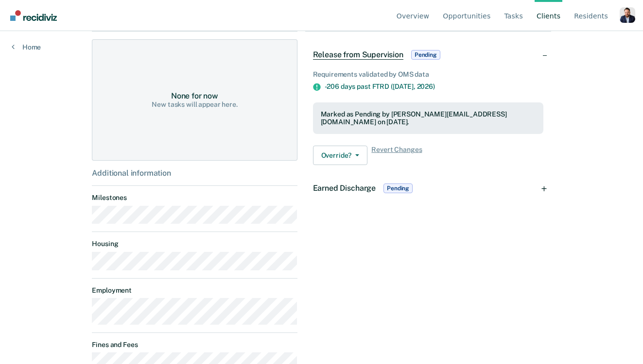
click at [355, 86] on div "-206 days past FTRD ([DATE])" at bounding box center [434, 87] width 219 height 8
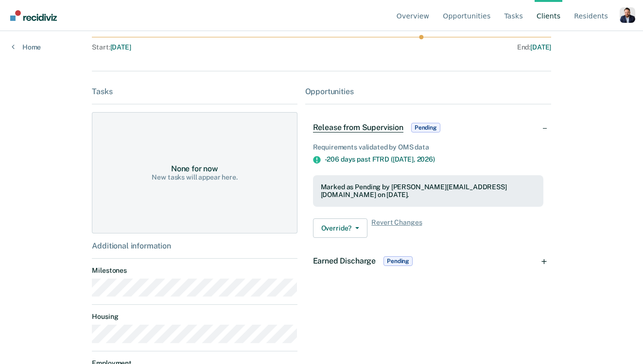
scroll to position [142, 0]
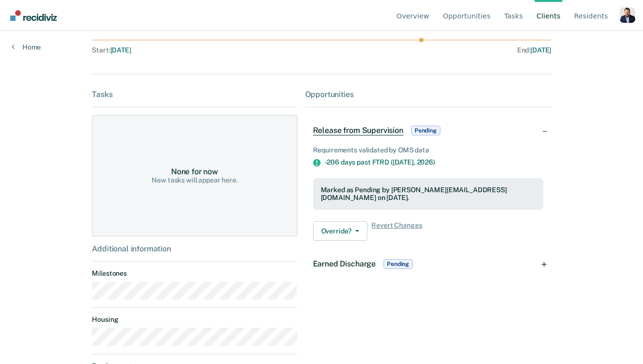
click at [317, 164] on icon at bounding box center [316, 162] width 7 height 7
click at [367, 192] on div "Marked as Pending by [PERSON_NAME][EMAIL_ADDRESS][DOMAIN_NAME] on [DATE]." at bounding box center [428, 194] width 215 height 17
click at [353, 259] on span "Earned Discharge" at bounding box center [344, 263] width 63 height 9
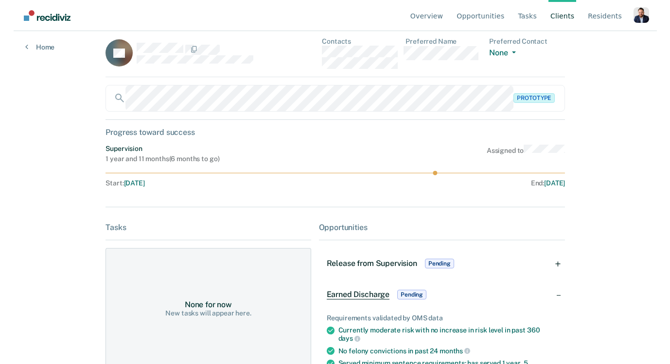
scroll to position [0, 0]
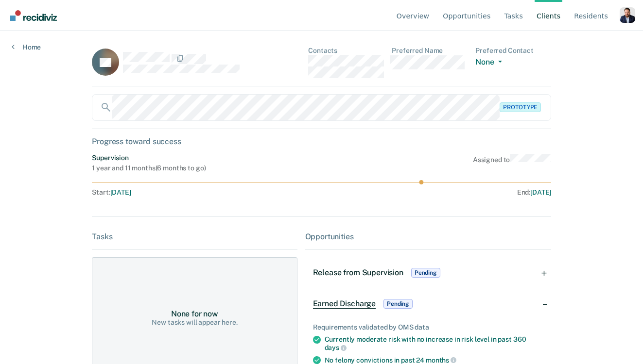
click at [484, 21] on link "Client s" at bounding box center [548, 15] width 28 height 31
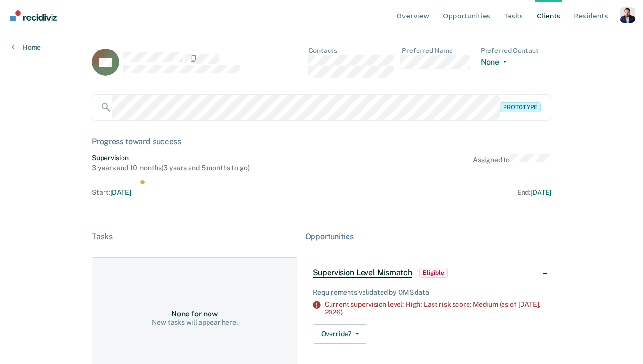
click at [484, 19] on link "Client s" at bounding box center [548, 15] width 28 height 31
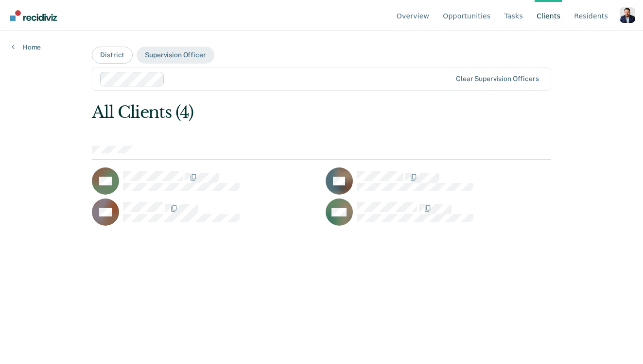
click at [388, 169] on div "LG" at bounding box center [438, 181] width 225 height 27
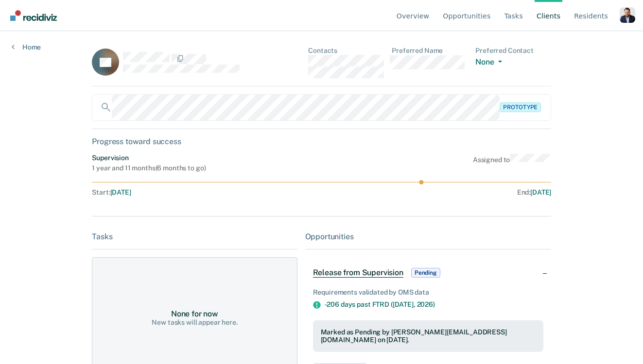
click at [40, 208] on div "Overview Opportunities Tasks Client s Resident s Profile Go to System-Level Tre…" at bounding box center [321, 182] width 643 height 364
click at [44, 139] on div "Overview Opportunities Tasks Client s Resident s Profile Go to System-Level Tre…" at bounding box center [321, 182] width 643 height 364
click at [56, 102] on div "Overview Opportunities Tasks Client s Resident s Profile Go to System-Level Tre…" at bounding box center [321, 182] width 643 height 364
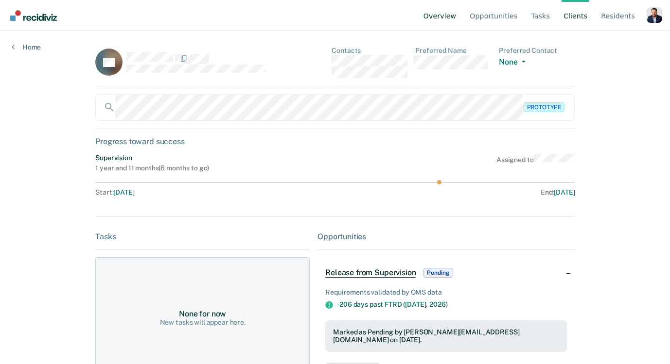
click at [448, 21] on link "Overview" at bounding box center [439, 15] width 37 height 31
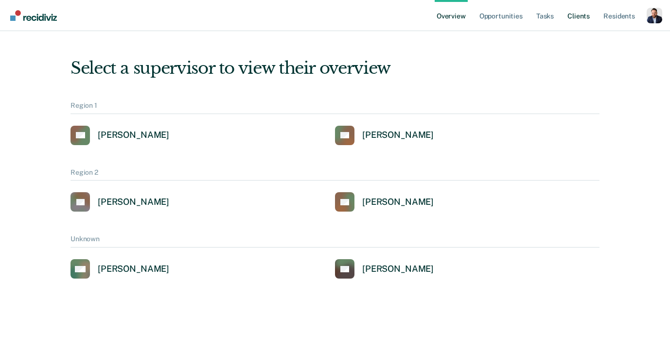
click at [484, 18] on link "Client s" at bounding box center [578, 15] width 26 height 31
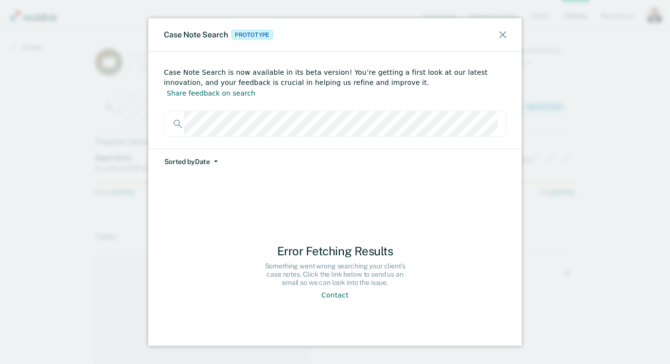
click at [484, 32] on icon at bounding box center [502, 35] width 7 height 7
